Goal: Check status: Check status

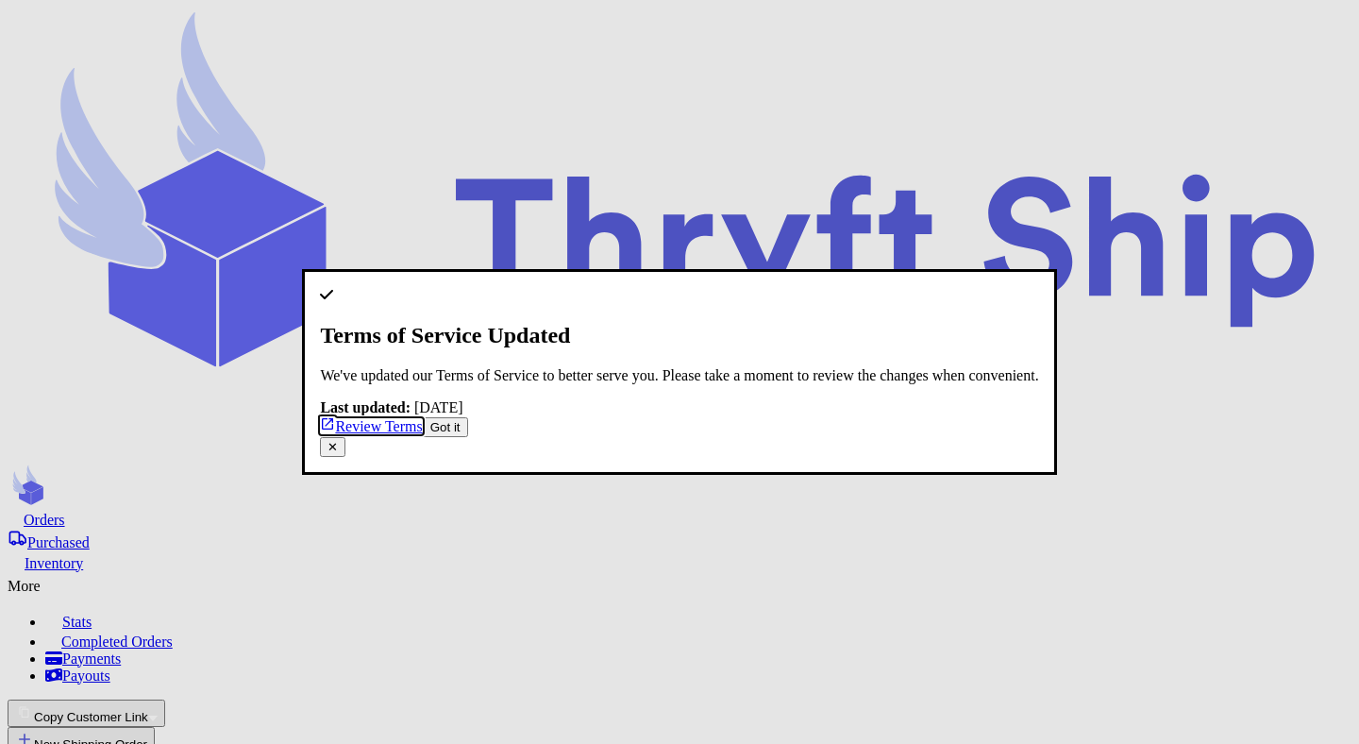
click at [346, 437] on button "✕" at bounding box center [332, 447] width 25 height 20
click at [468, 437] on button "Got it" at bounding box center [445, 427] width 45 height 20
click at [877, 287] on div "Terms of Service Updated We've updated our Terms of Service to better serve you…" at bounding box center [679, 362] width 718 height 150
click at [346, 437] on button "✕" at bounding box center [332, 447] width 25 height 20
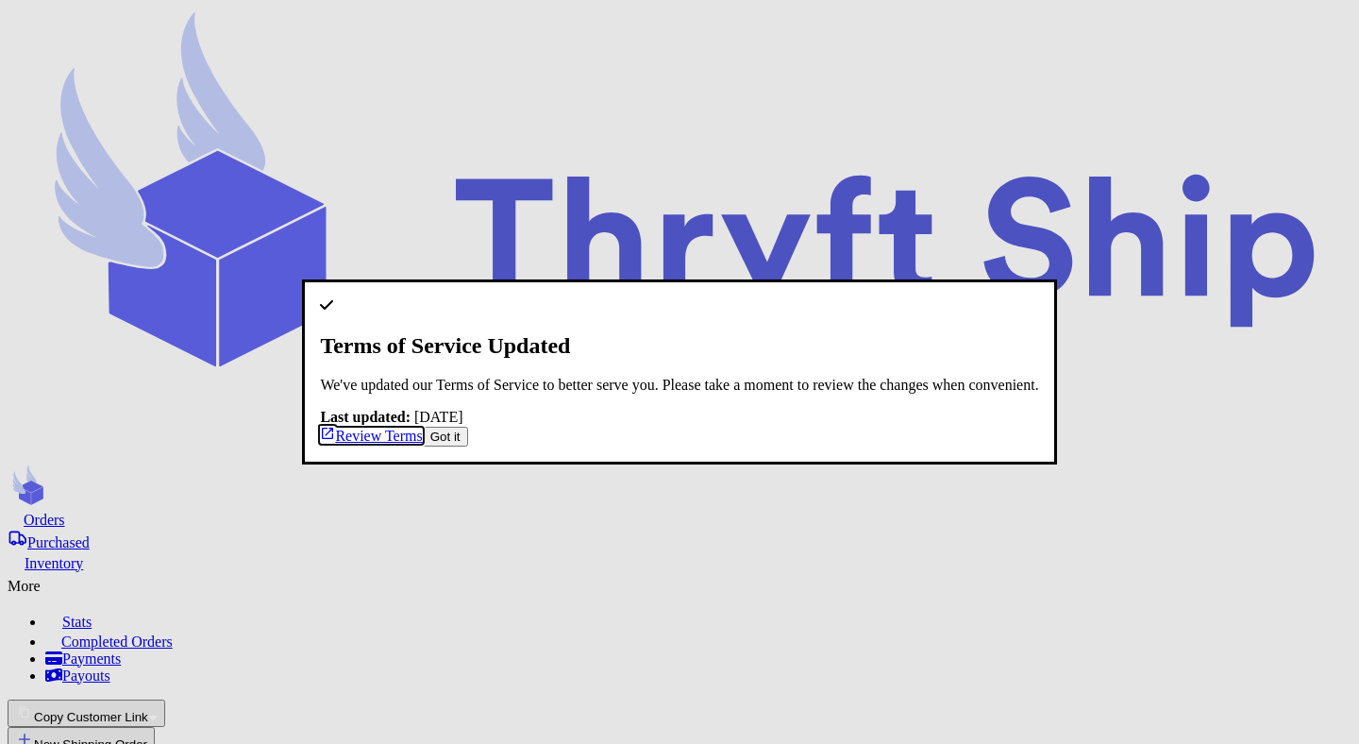
click at [891, 297] on div "Terms of Service Updated We've updated our Terms of Service to better serve you…" at bounding box center [679, 372] width 718 height 150
click at [468, 447] on button "Got it" at bounding box center [445, 437] width 45 height 20
